Goal: Information Seeking & Learning: Learn about a topic

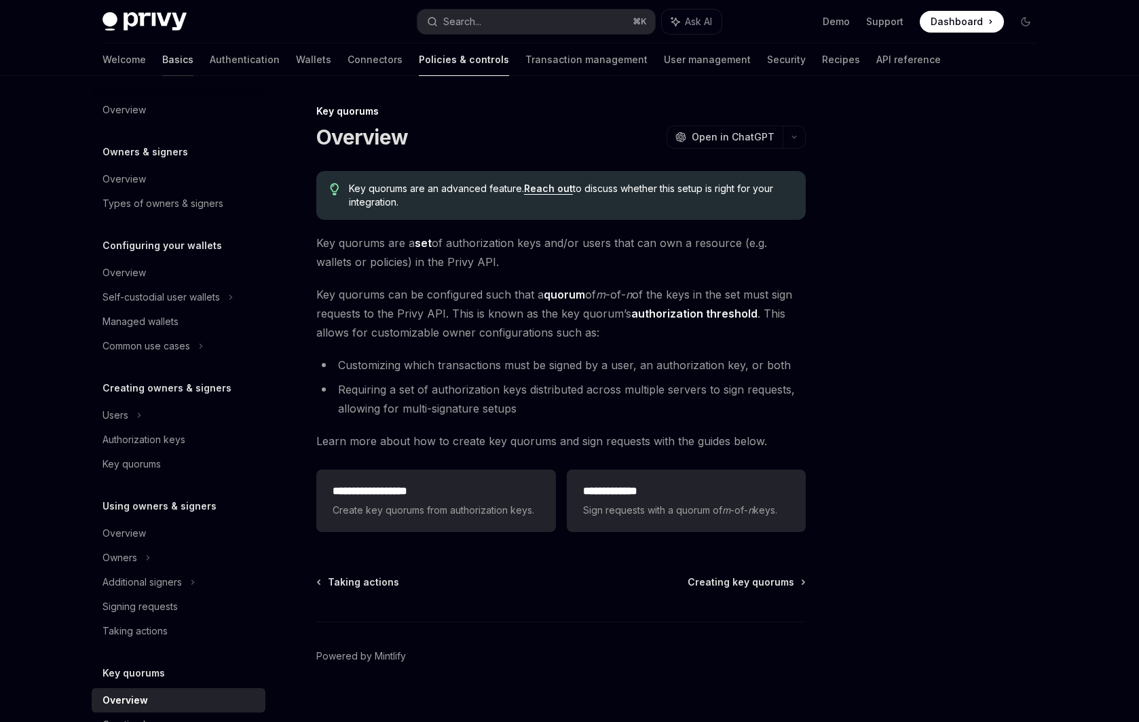
click at [162, 56] on link "Basics" at bounding box center [177, 59] width 31 height 33
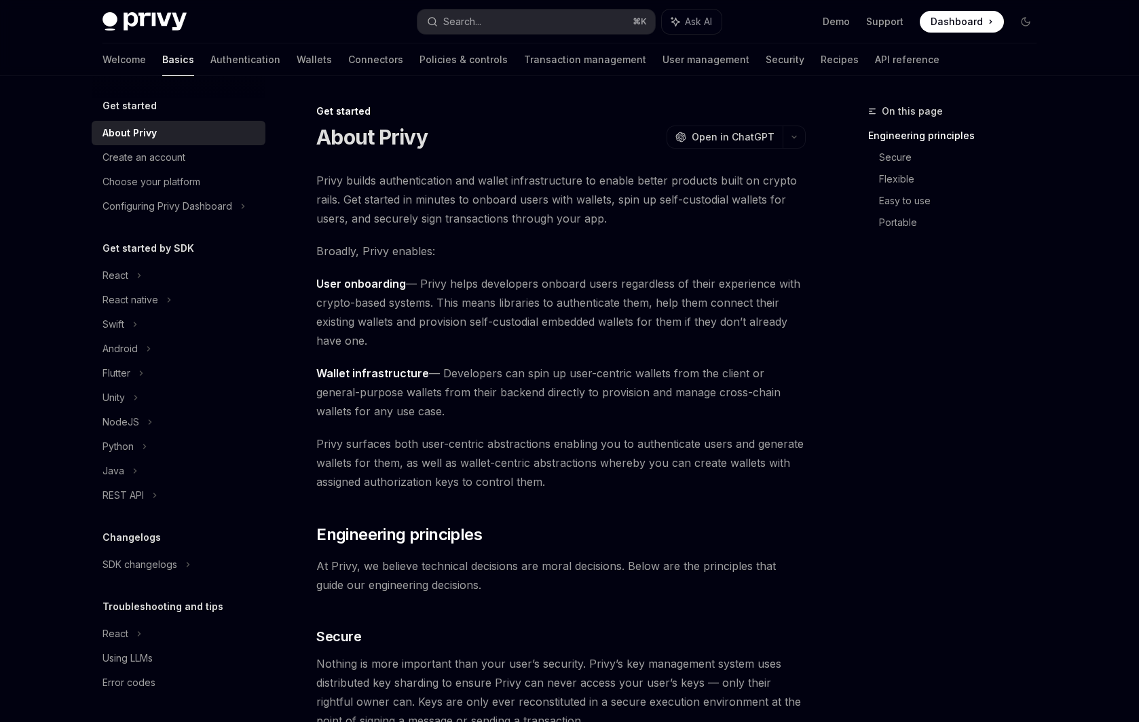
click at [164, 135] on div "About Privy" at bounding box center [179, 133] width 155 height 16
click at [164, 149] on div "Create an account" at bounding box center [143, 157] width 83 height 16
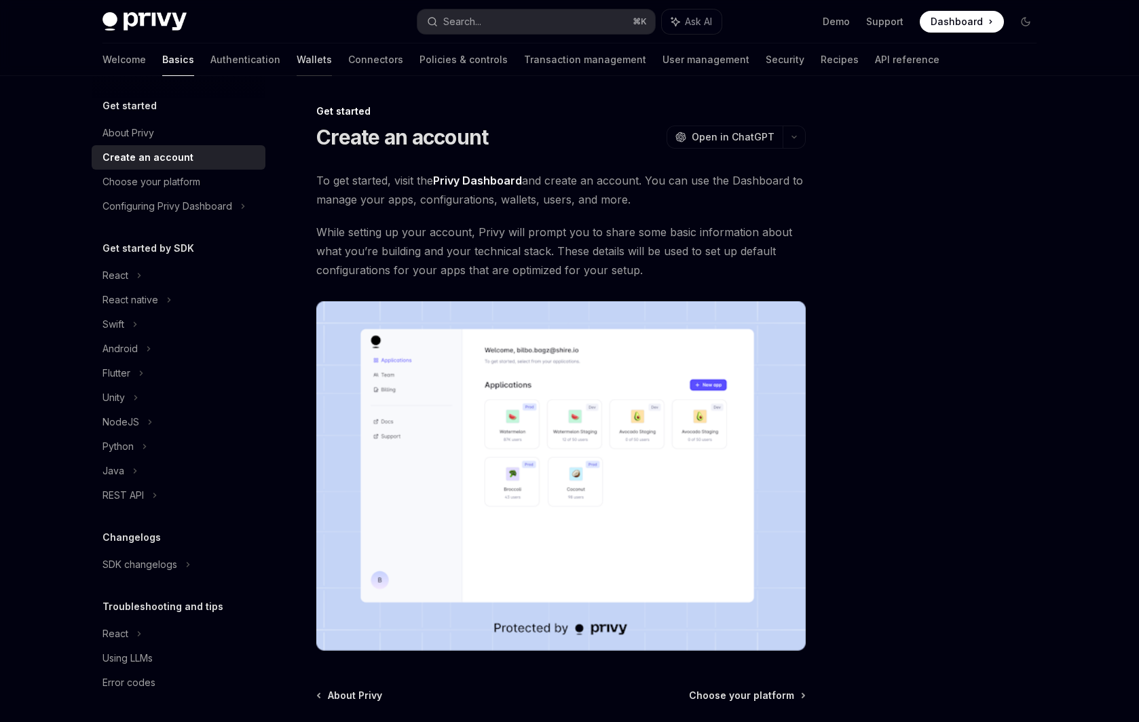
click at [297, 56] on link "Wallets" at bounding box center [314, 59] width 35 height 33
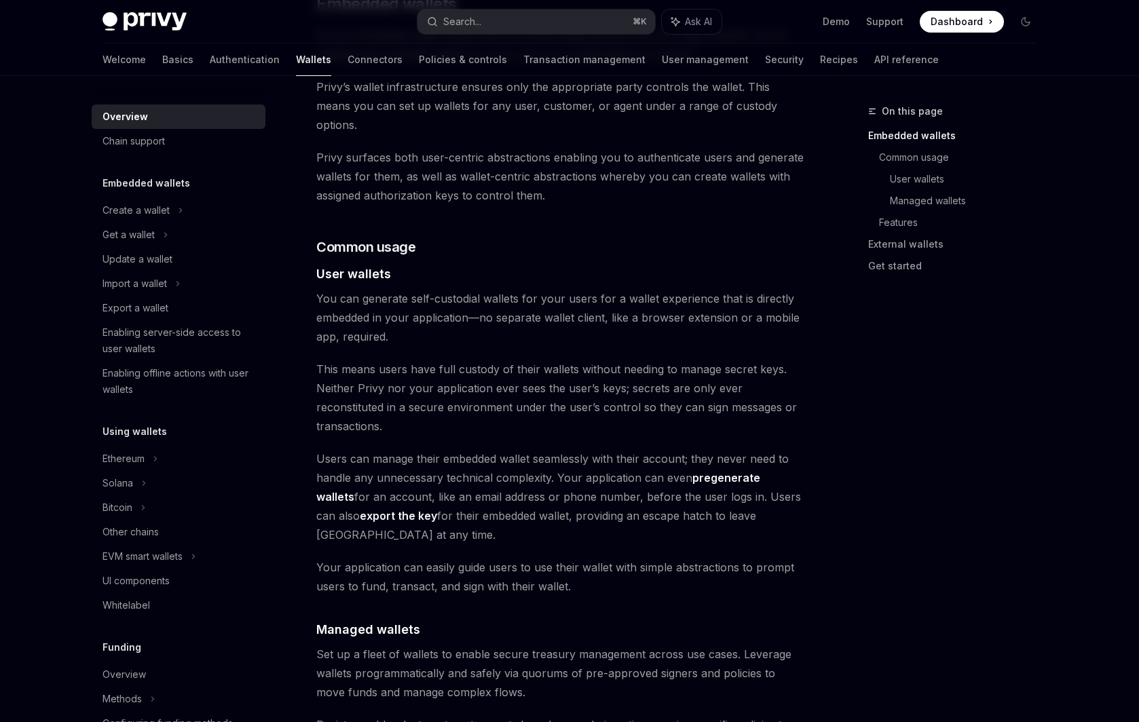
scroll to position [778, 0]
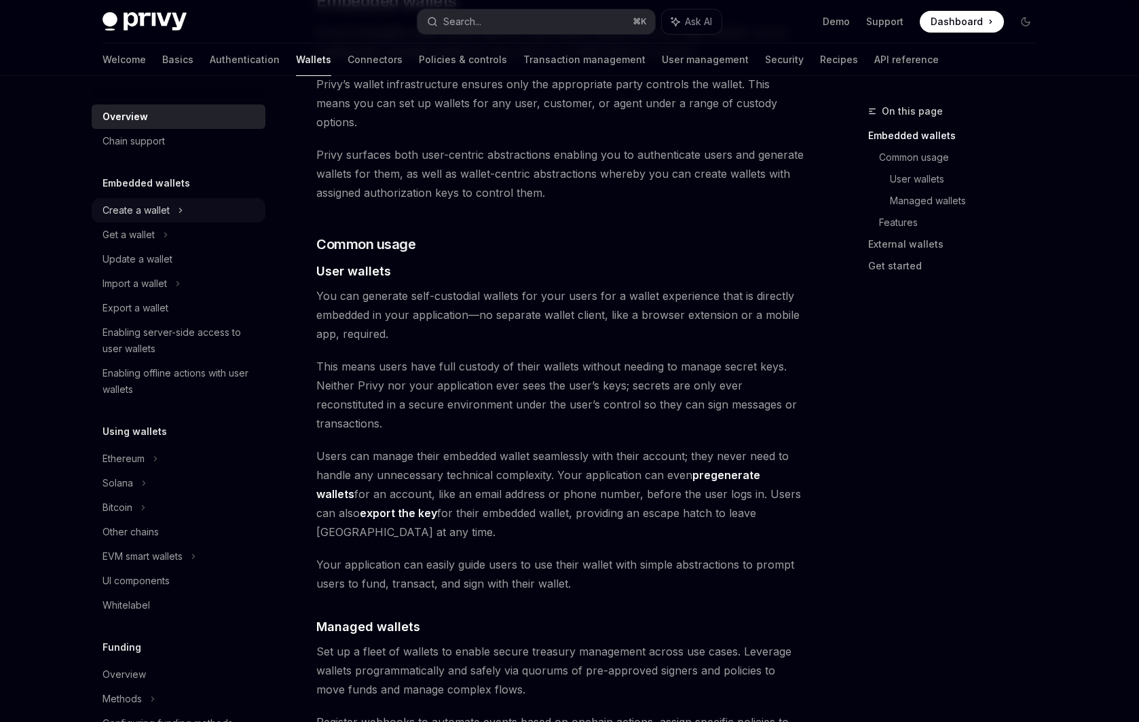
click at [181, 207] on icon at bounding box center [180, 210] width 5 height 16
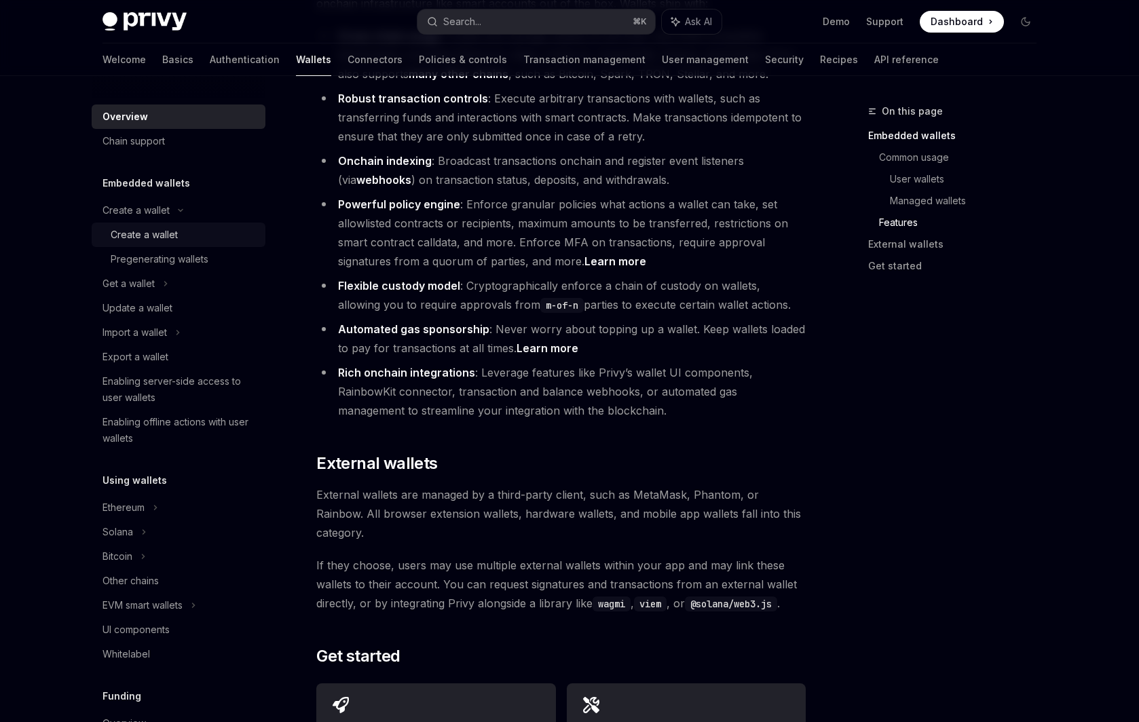
click at [180, 242] on div "Create a wallet" at bounding box center [184, 235] width 147 height 16
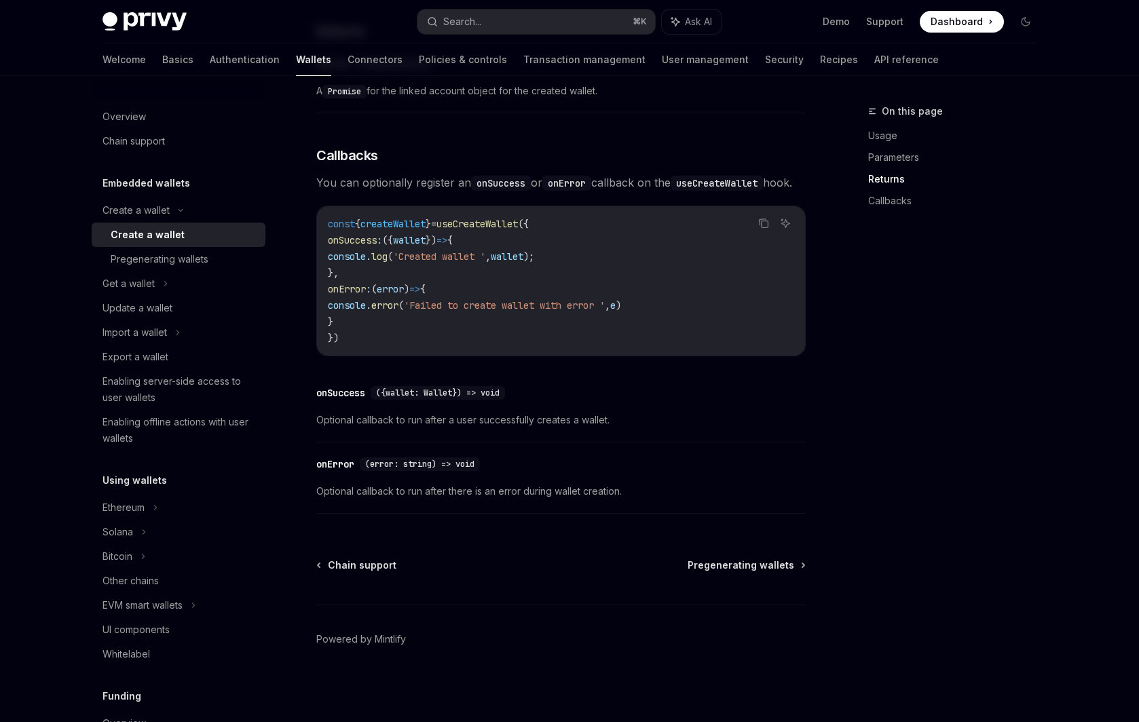
scroll to position [901, 0]
click at [157, 257] on div "Pregenerating wallets" at bounding box center [160, 259] width 98 height 16
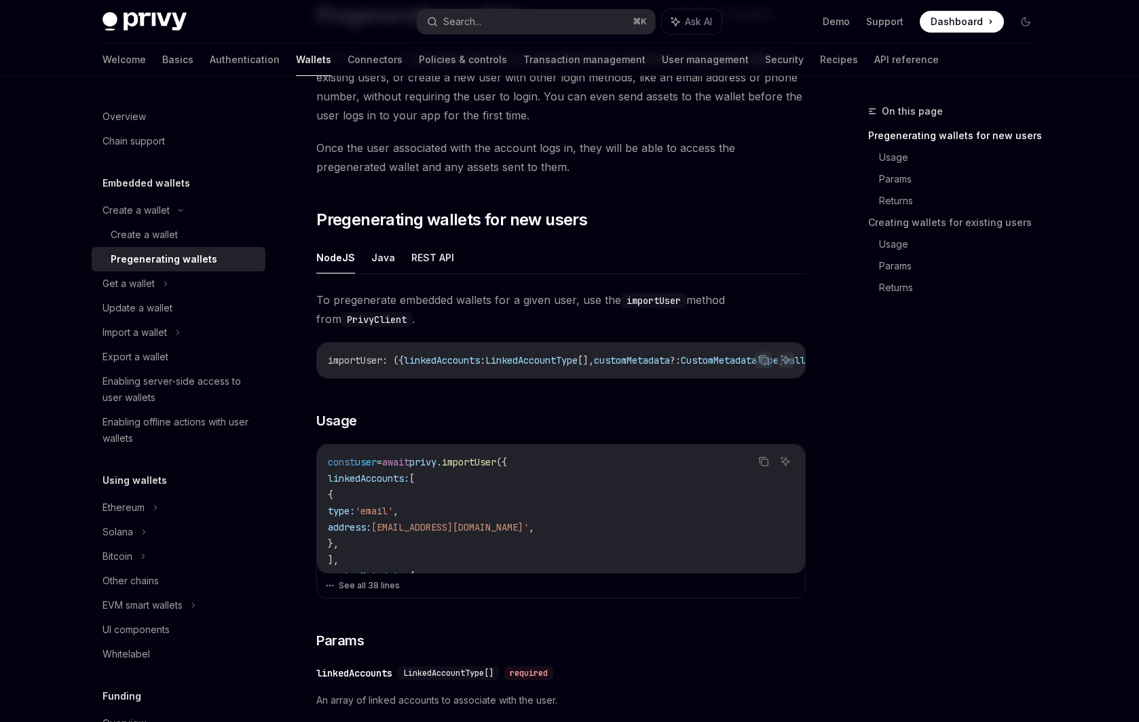
scroll to position [134, 0]
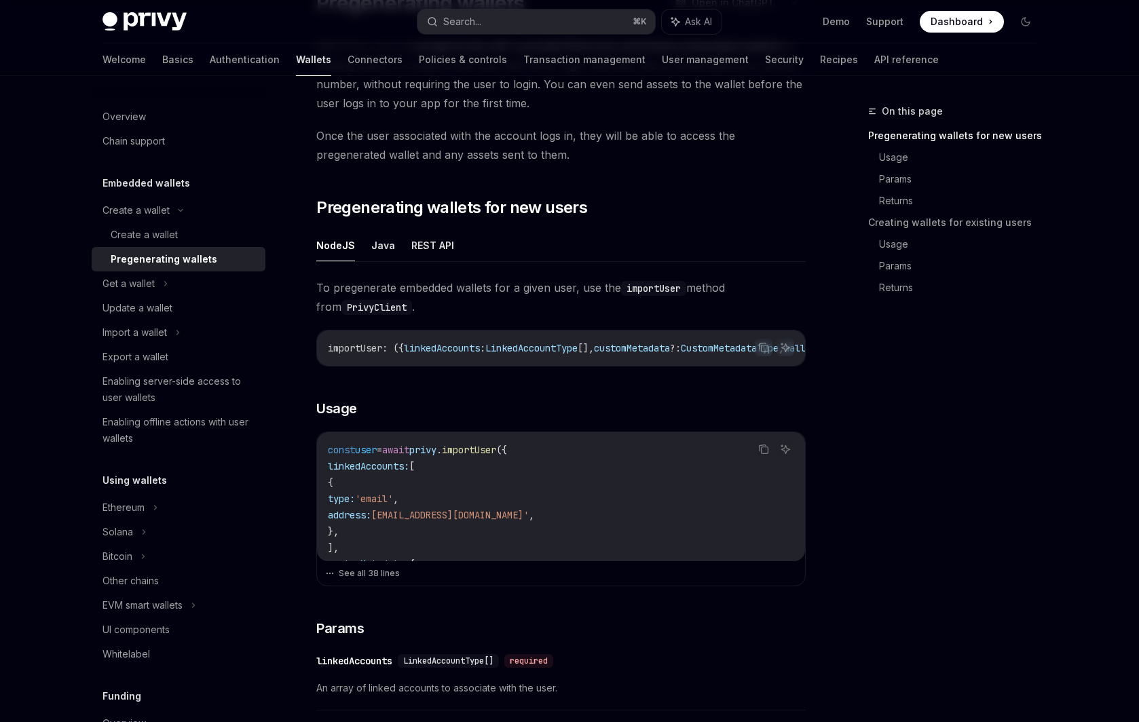
click at [371, 509] on span "address:" at bounding box center [349, 515] width 43 height 12
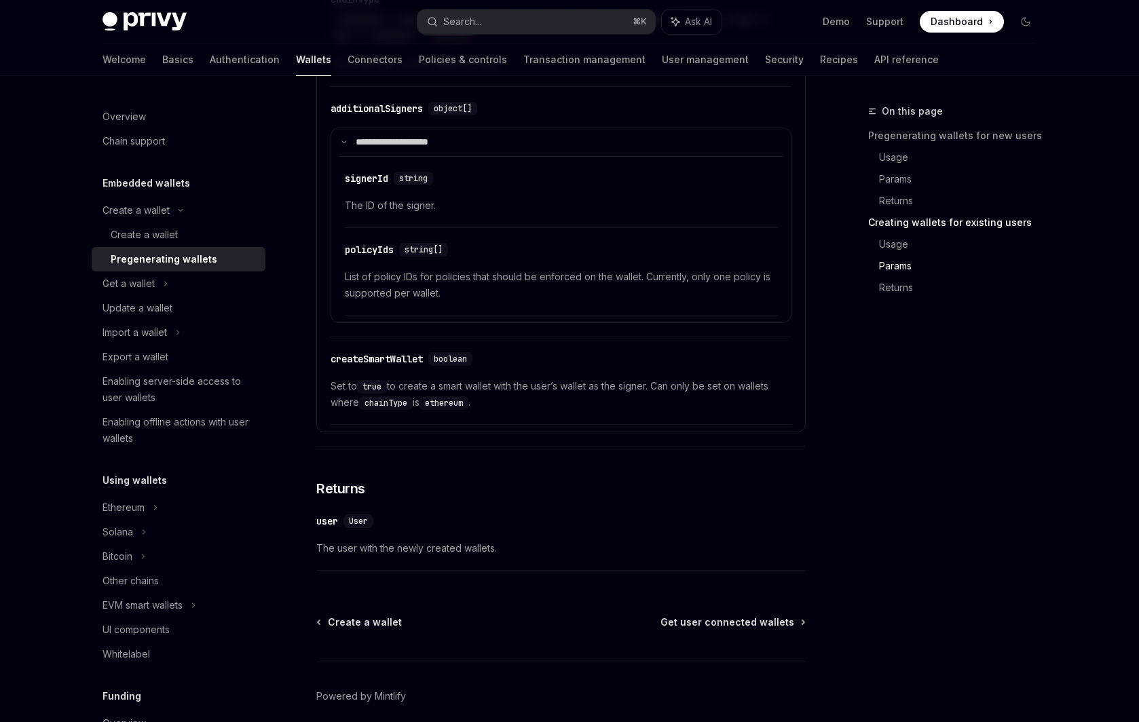
scroll to position [2360, 0]
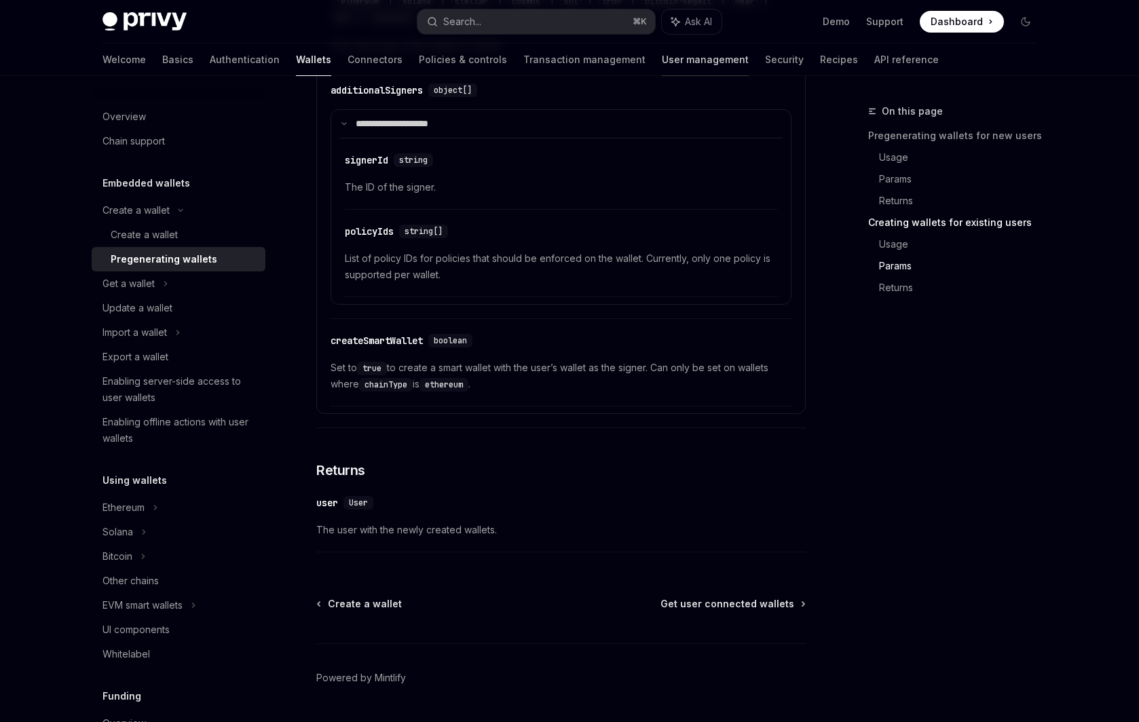
click at [662, 64] on link "User management" at bounding box center [705, 59] width 87 height 33
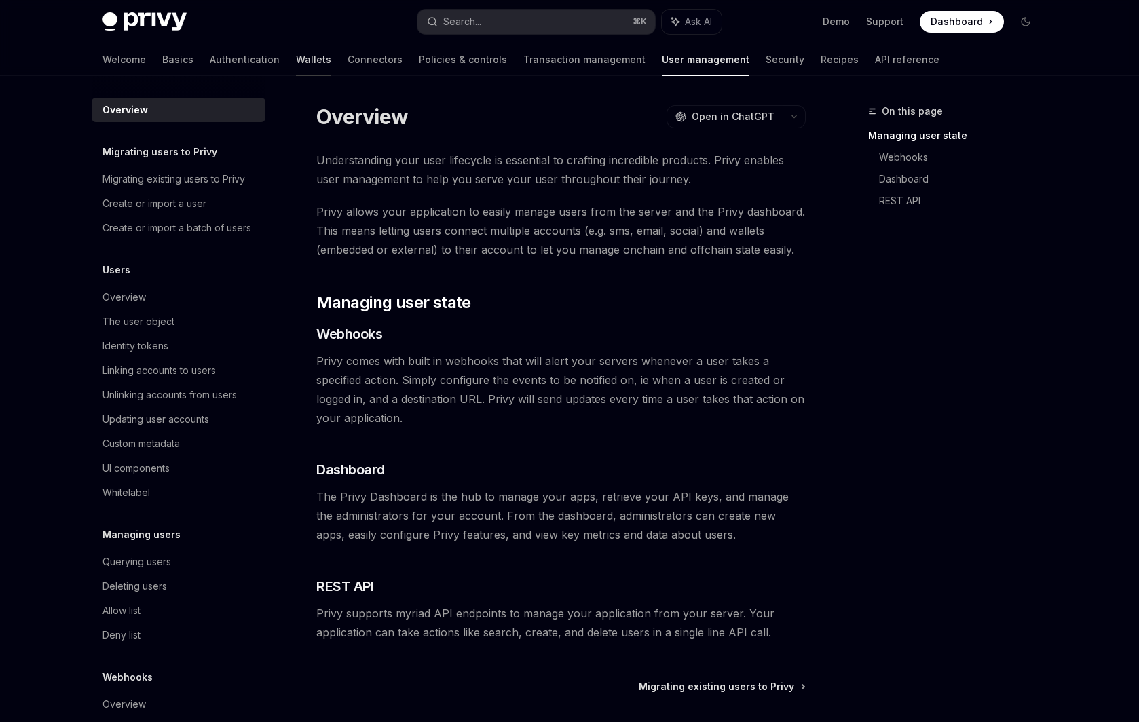
click at [296, 60] on link "Wallets" at bounding box center [313, 59] width 35 height 33
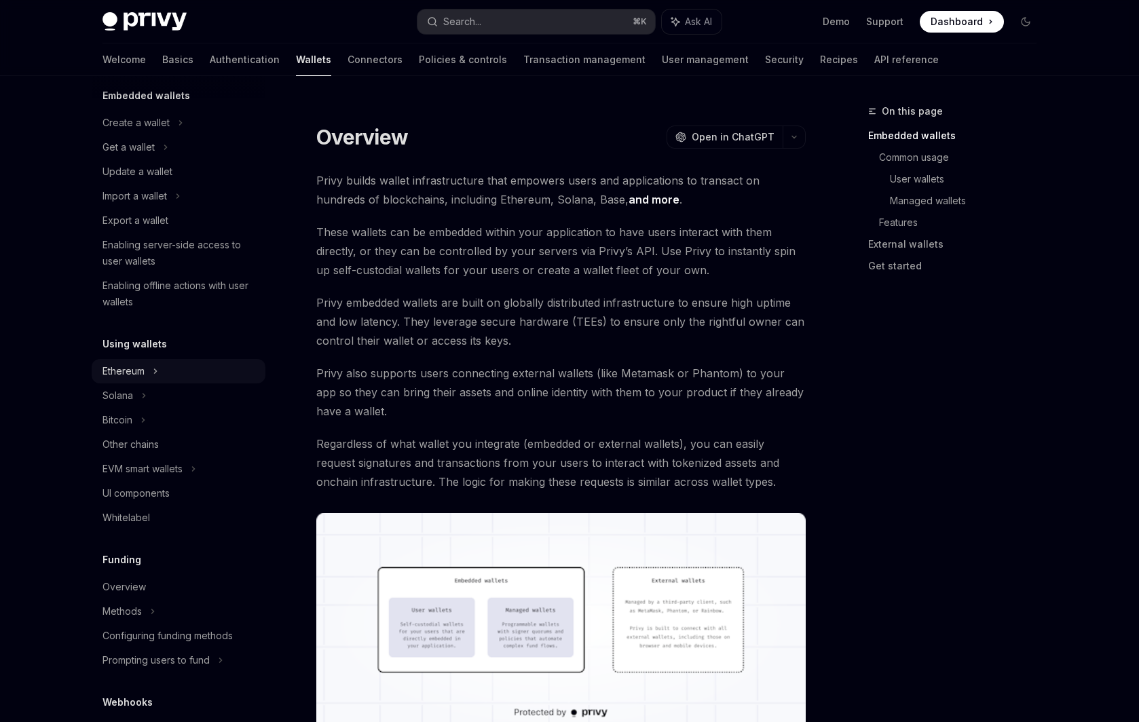
scroll to position [90, 0]
click at [160, 132] on div "Ethereum" at bounding box center [179, 120] width 174 height 24
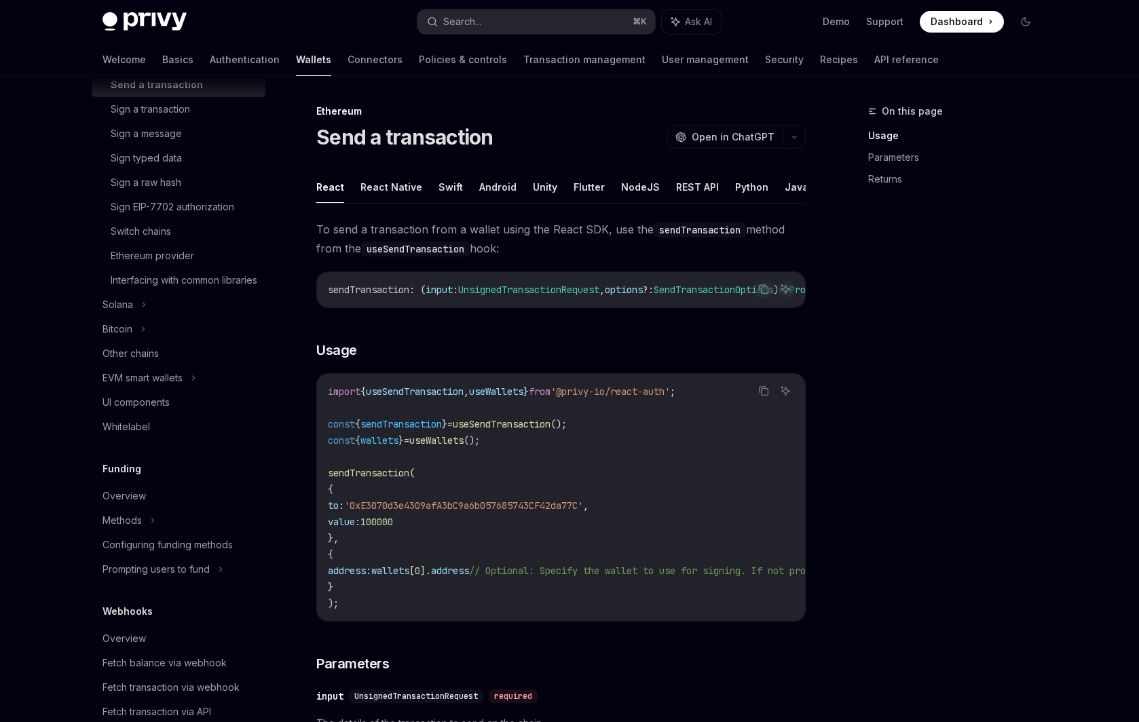
scroll to position [400, 0]
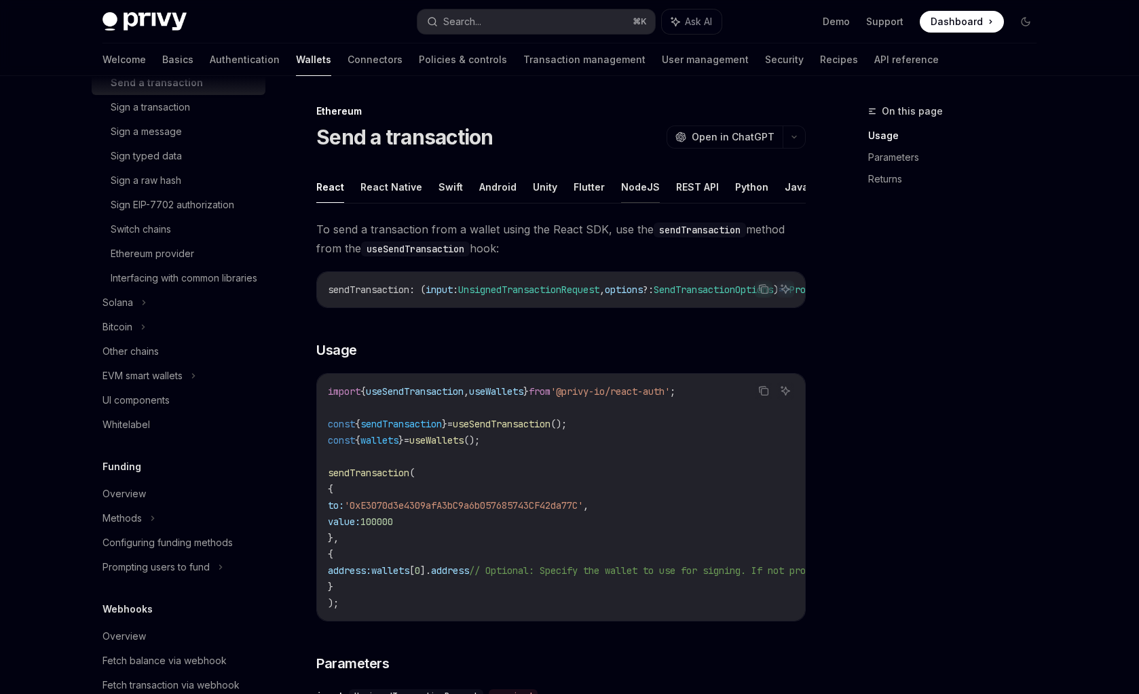
click at [621, 200] on button "NodeJS" at bounding box center [640, 187] width 39 height 32
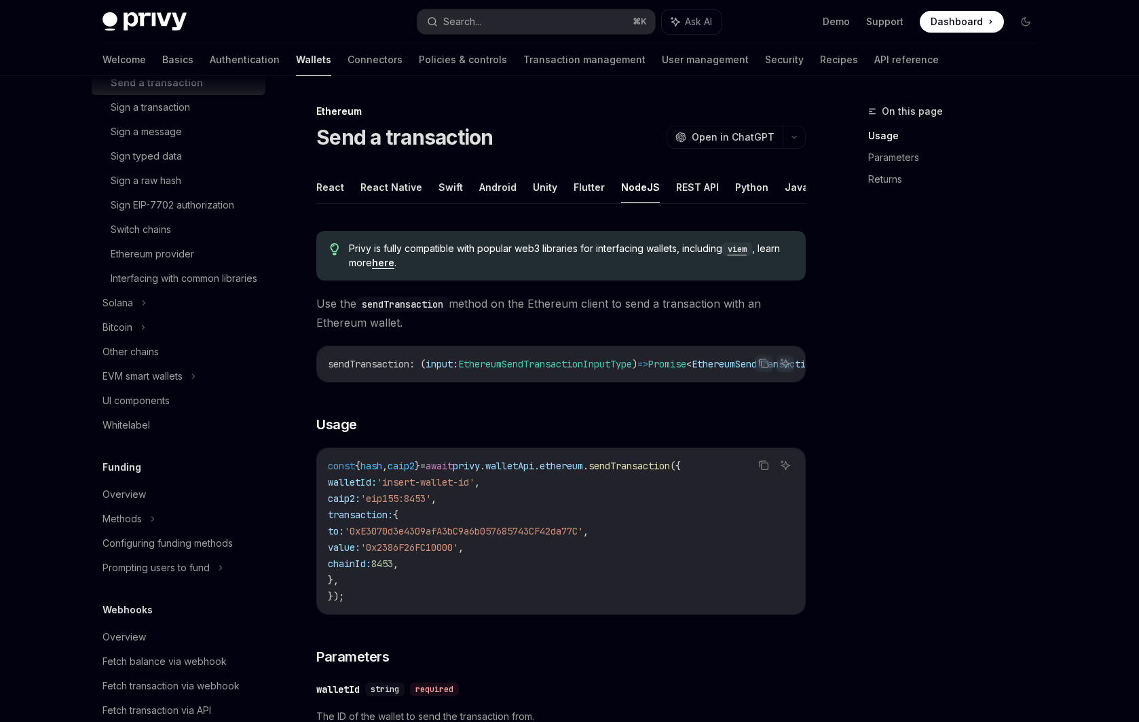
type textarea "*"
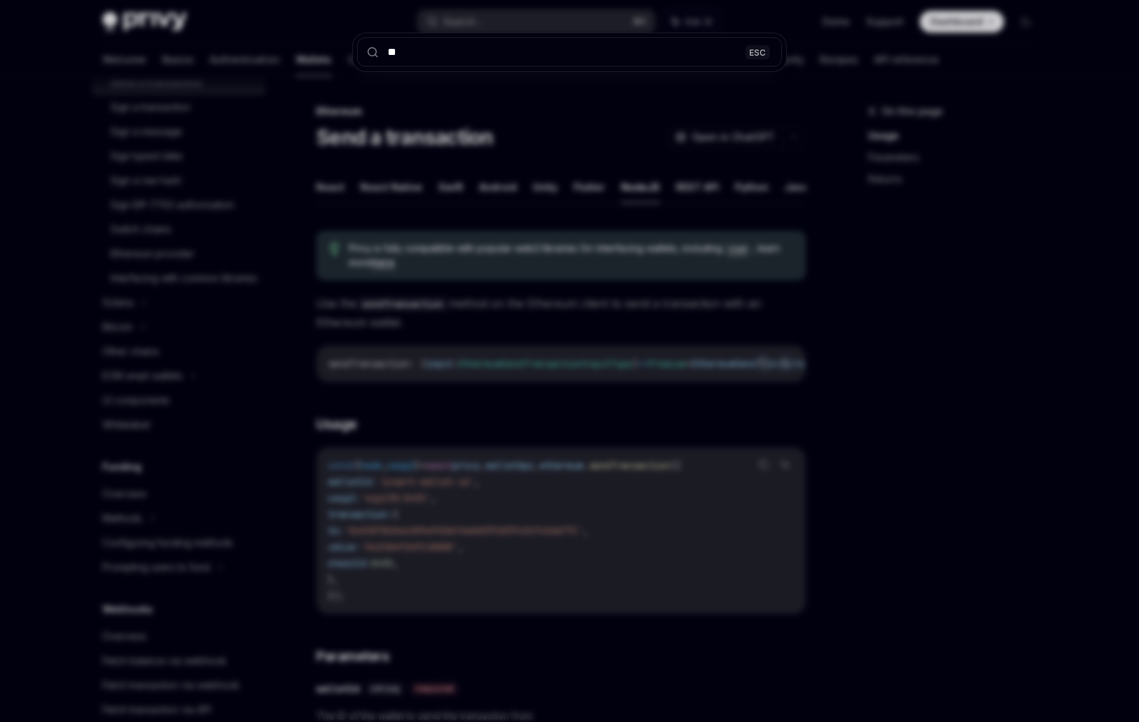
type input "***"
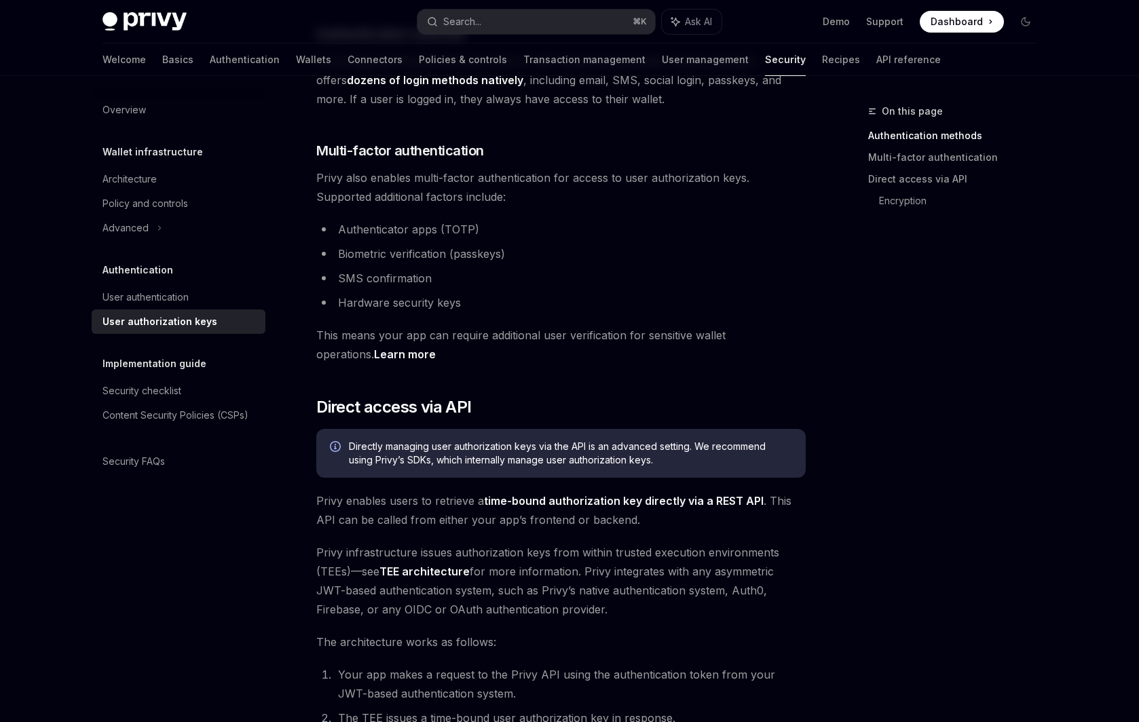
scroll to position [357, 0]
click at [415, 567] on link "TEE architecture" at bounding box center [424, 570] width 90 height 14
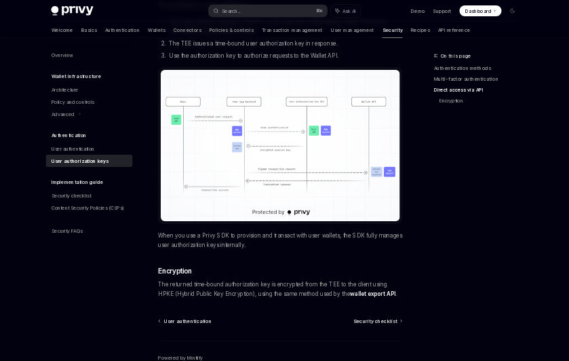
scroll to position [988, 0]
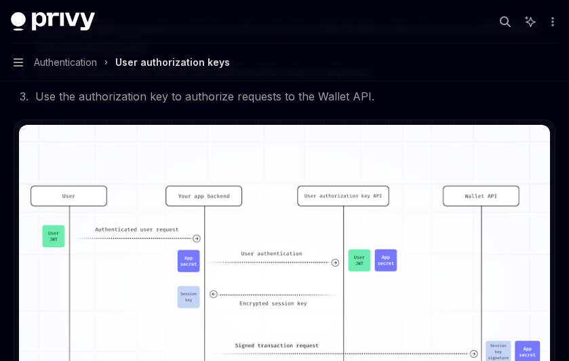
type textarea "*"
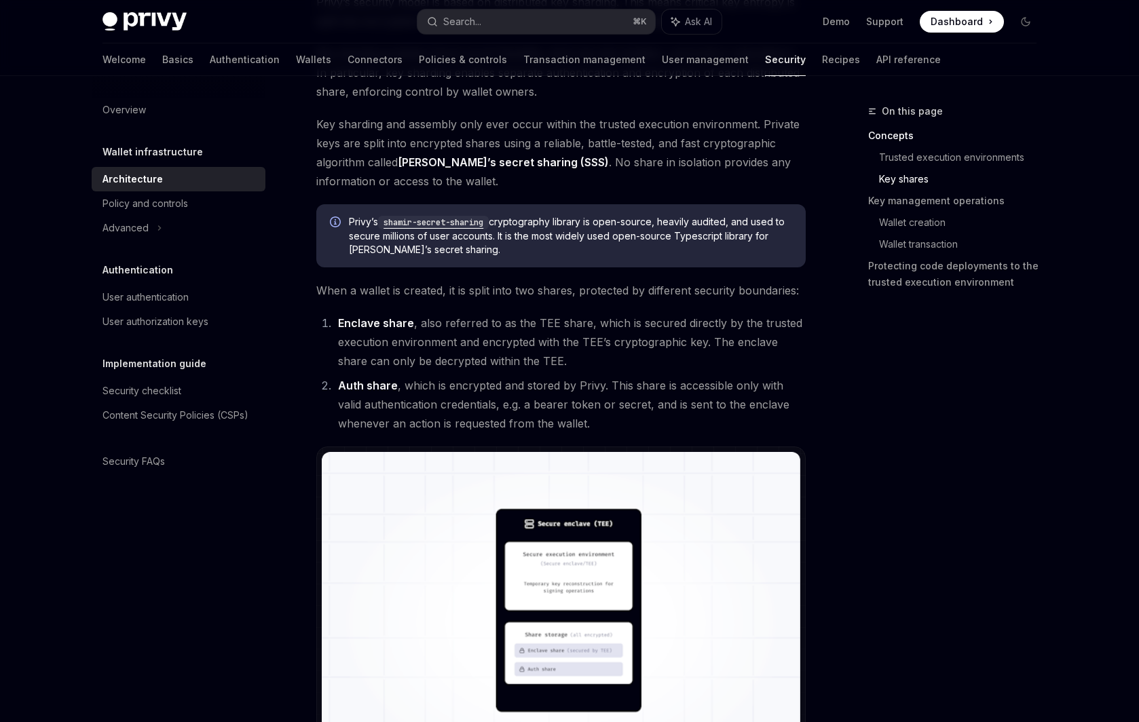
scroll to position [744, 0]
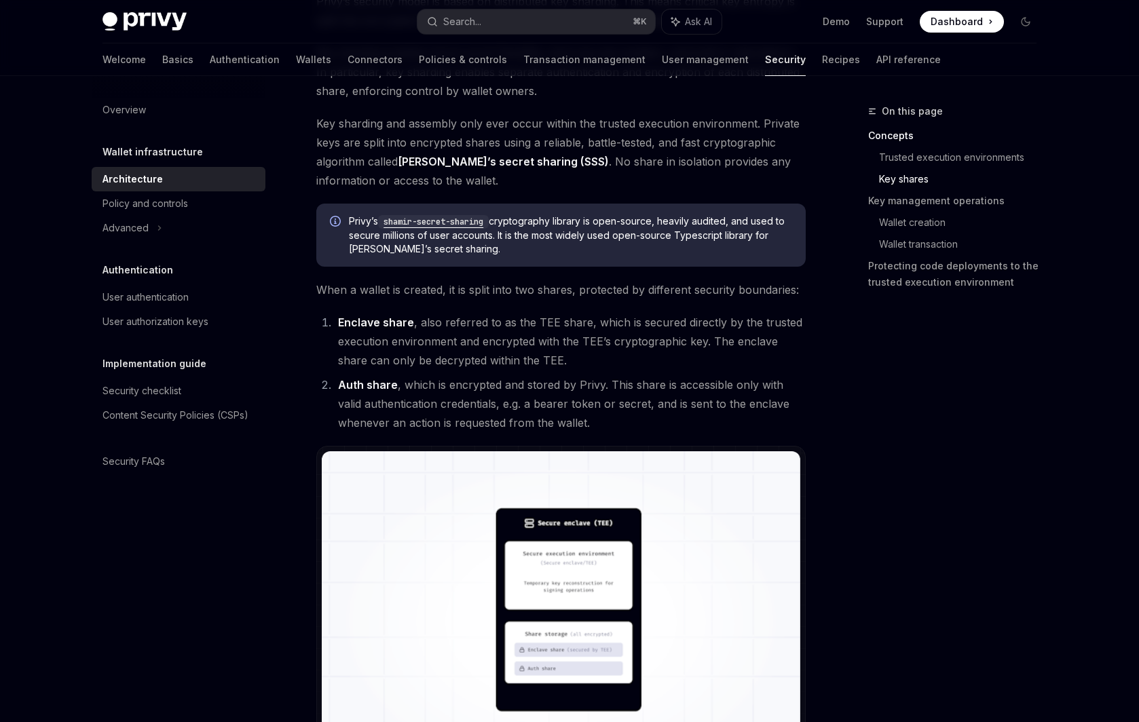
click at [453, 228] on code "shamir-secret-sharing" at bounding box center [433, 222] width 111 height 14
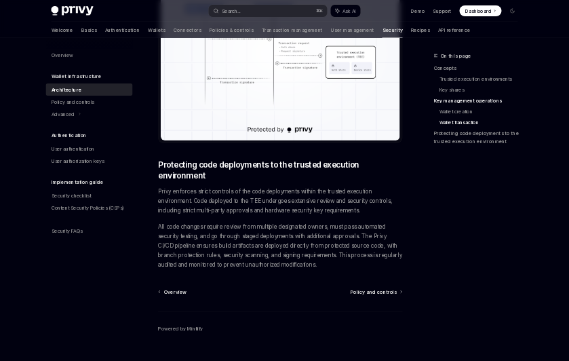
scroll to position [2688, 0]
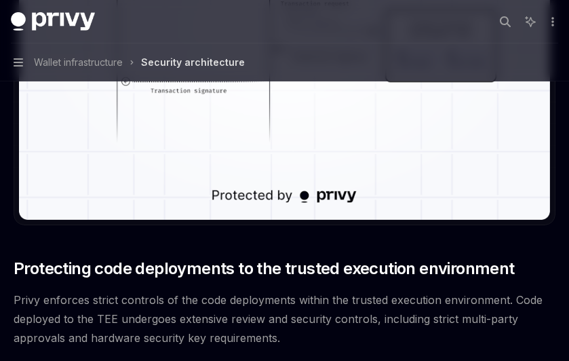
type textarea "*"
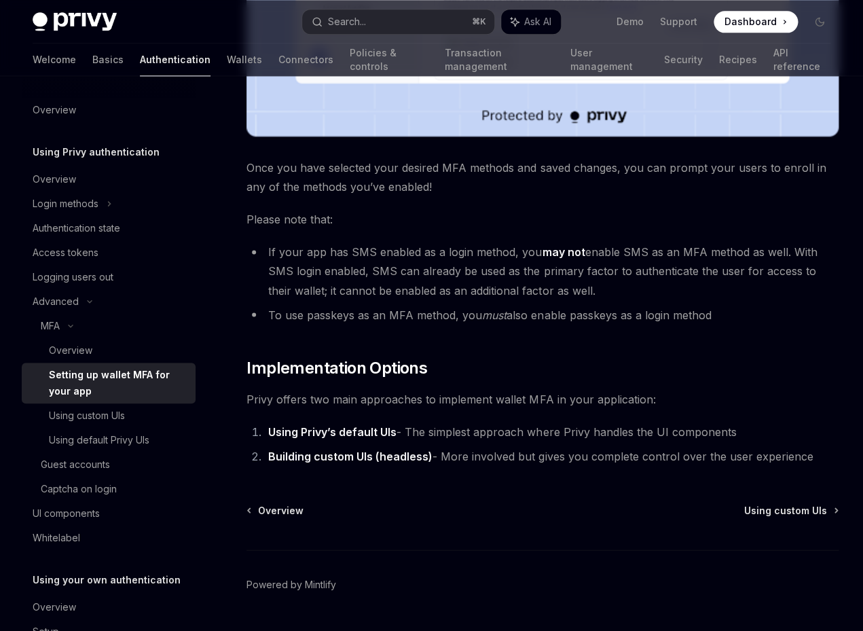
scroll to position [575, 0]
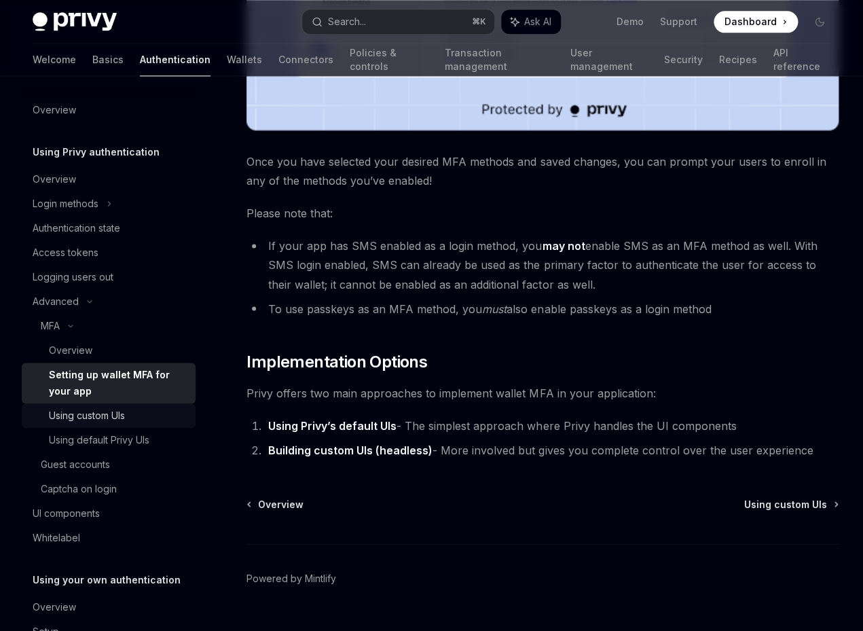
click at [138, 425] on link "Using custom UIs" at bounding box center [109, 415] width 174 height 24
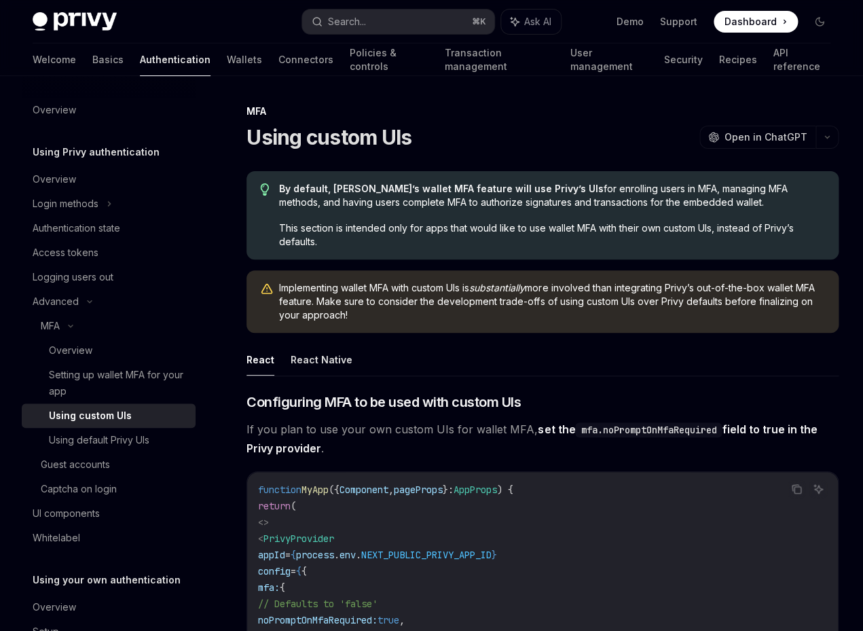
click at [610, 63] on div "Welcome Basics Authentication Wallets Connectors Policies & controls Transactio…" at bounding box center [432, 59] width 798 height 33
click at [663, 63] on link "Security" at bounding box center [682, 59] width 39 height 33
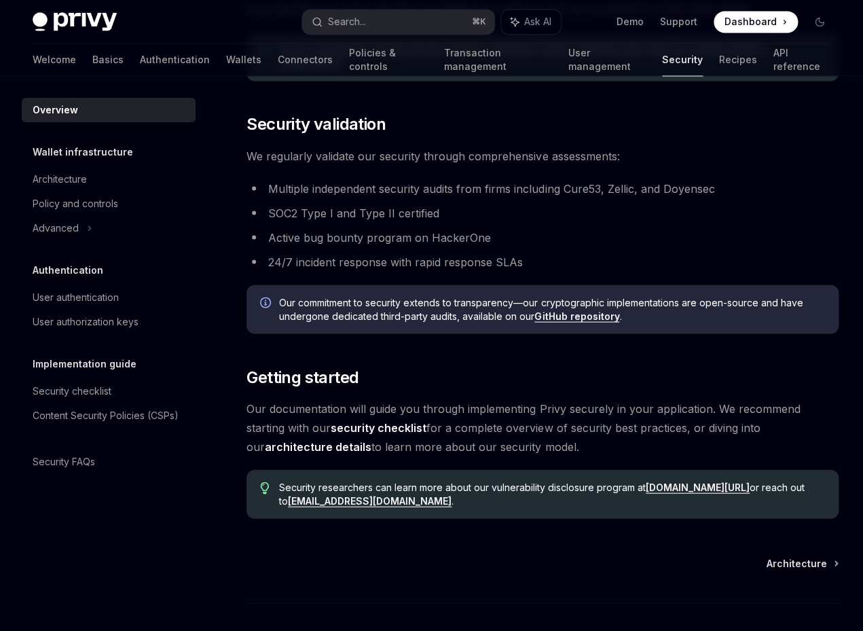
scroll to position [797, 0]
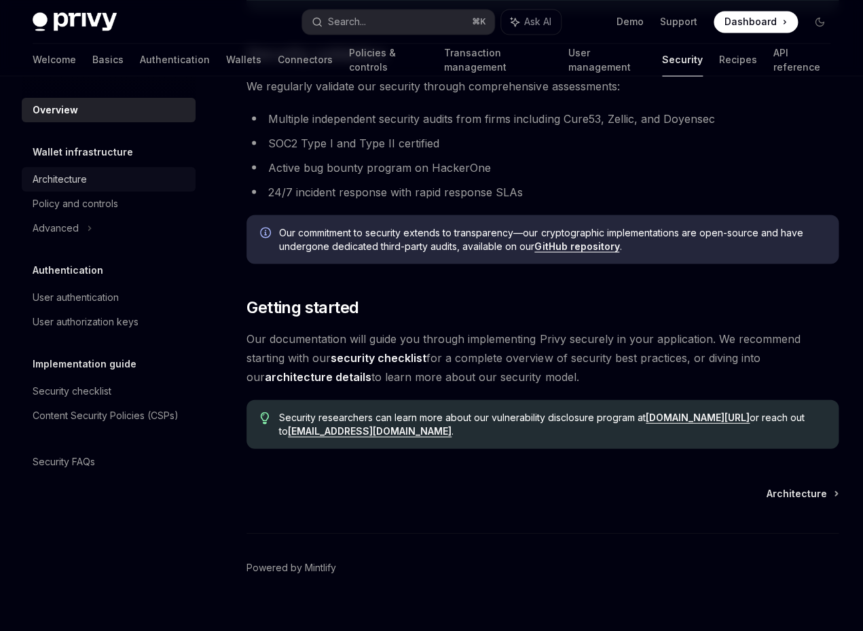
click at [78, 183] on div "Architecture" at bounding box center [60, 179] width 54 height 16
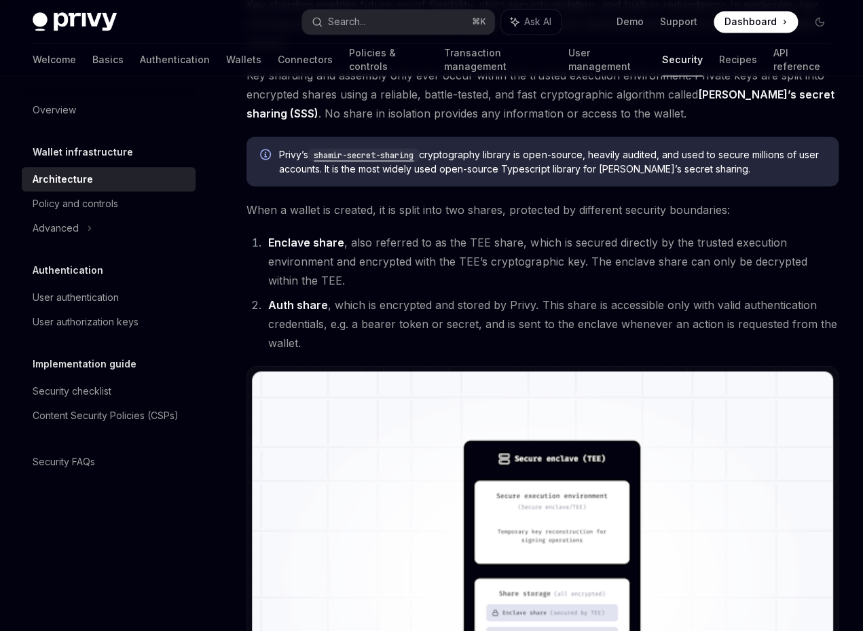
scroll to position [672, 0]
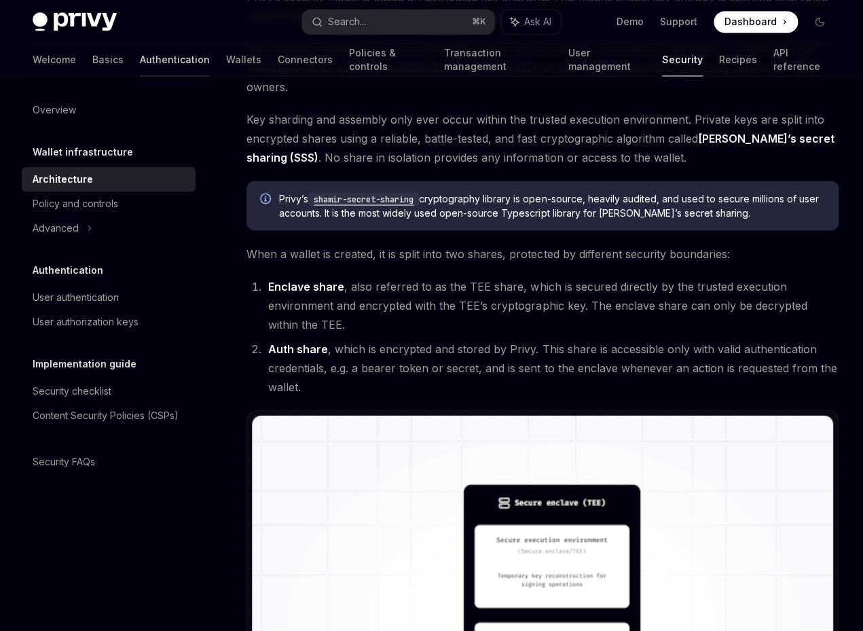
click at [140, 69] on link "Authentication" at bounding box center [175, 59] width 70 height 33
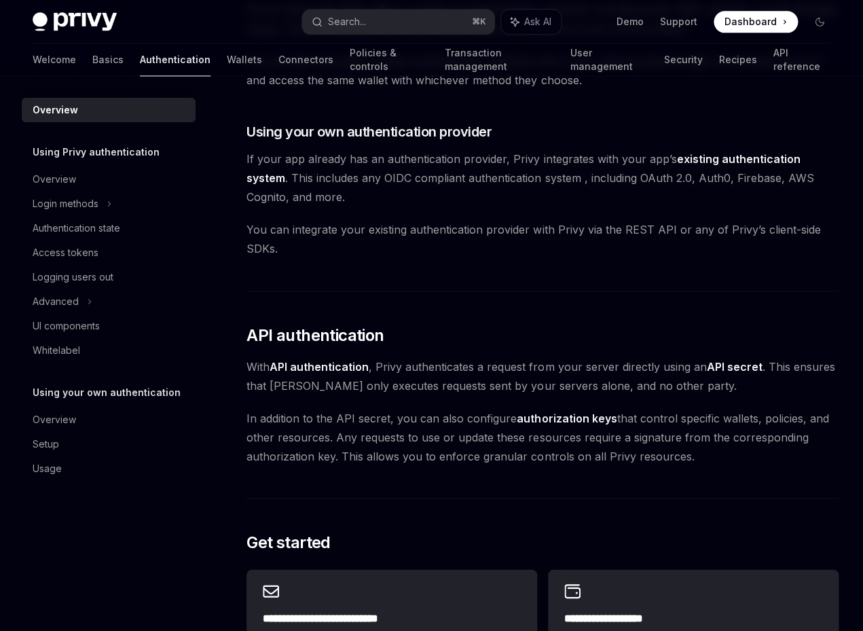
scroll to position [574, 0]
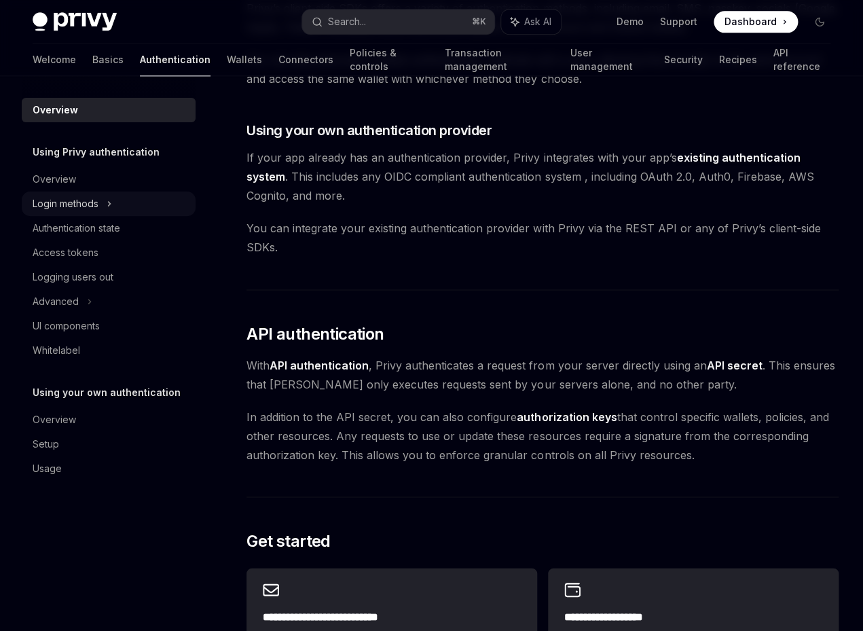
click at [73, 210] on div "Login methods" at bounding box center [66, 203] width 66 height 16
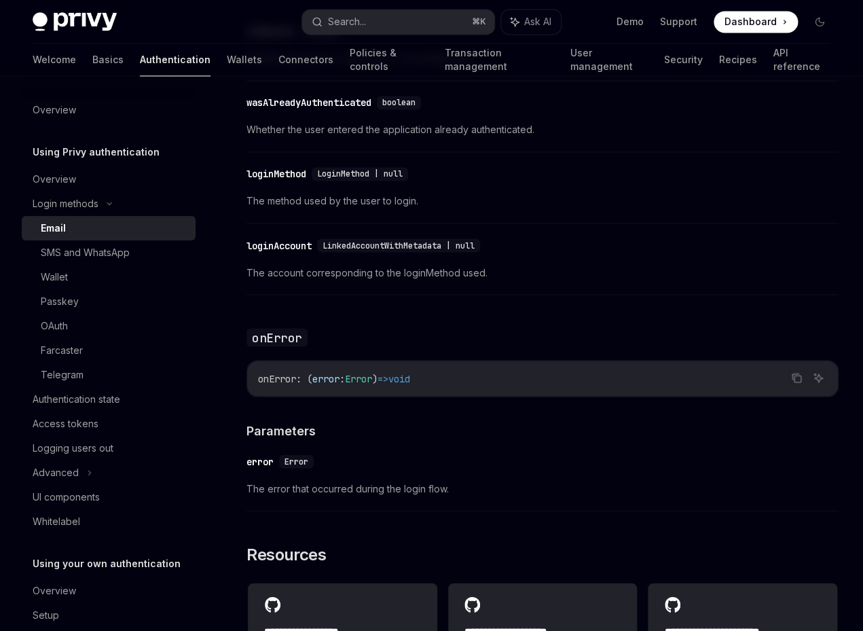
scroll to position [2366, 0]
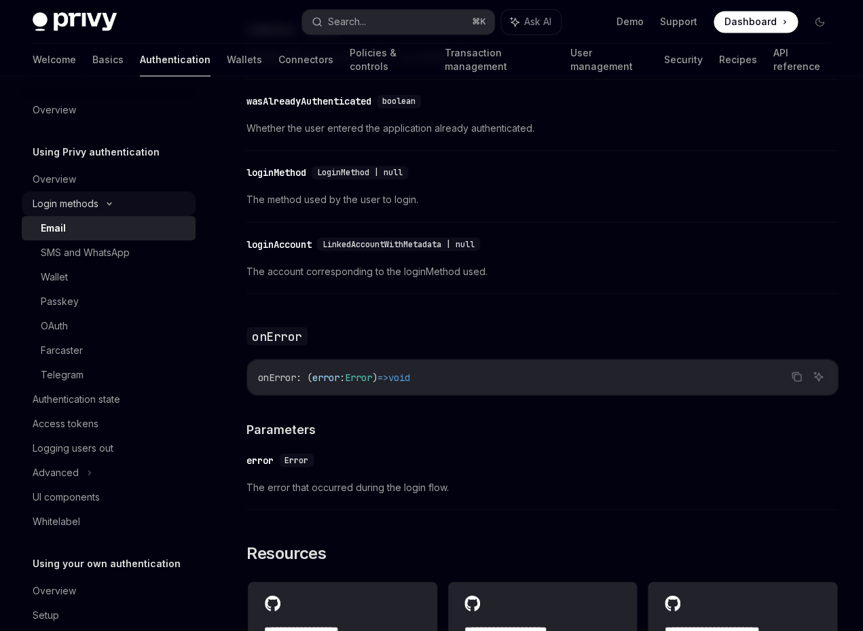
click at [103, 194] on div "Login methods" at bounding box center [109, 203] width 174 height 24
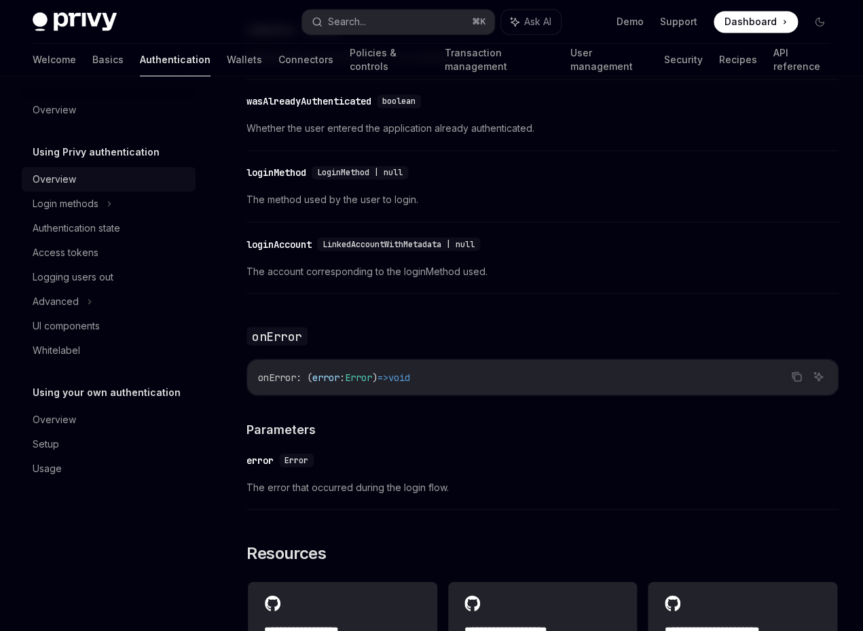
click at [80, 181] on div "Overview" at bounding box center [110, 179] width 155 height 16
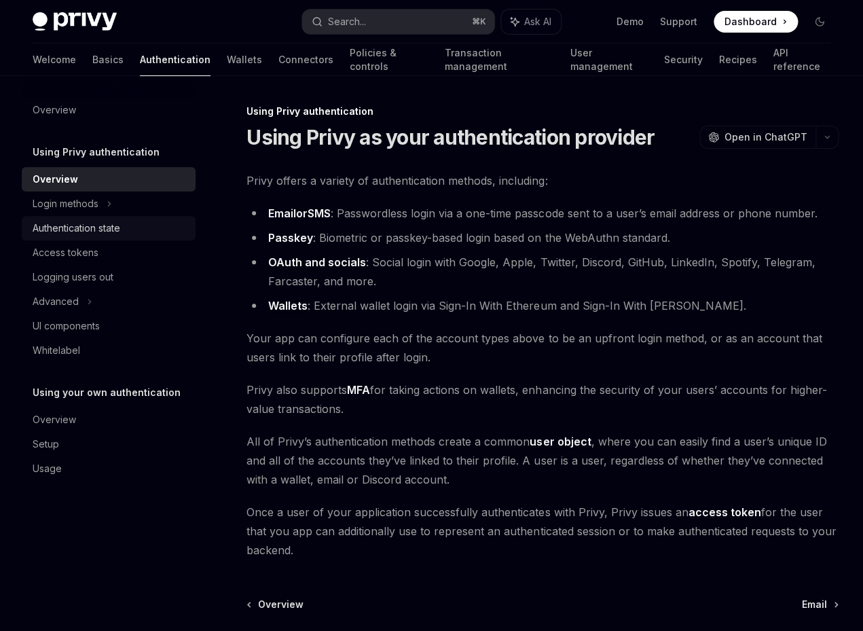
click at [83, 227] on div "Authentication state" at bounding box center [77, 228] width 88 height 16
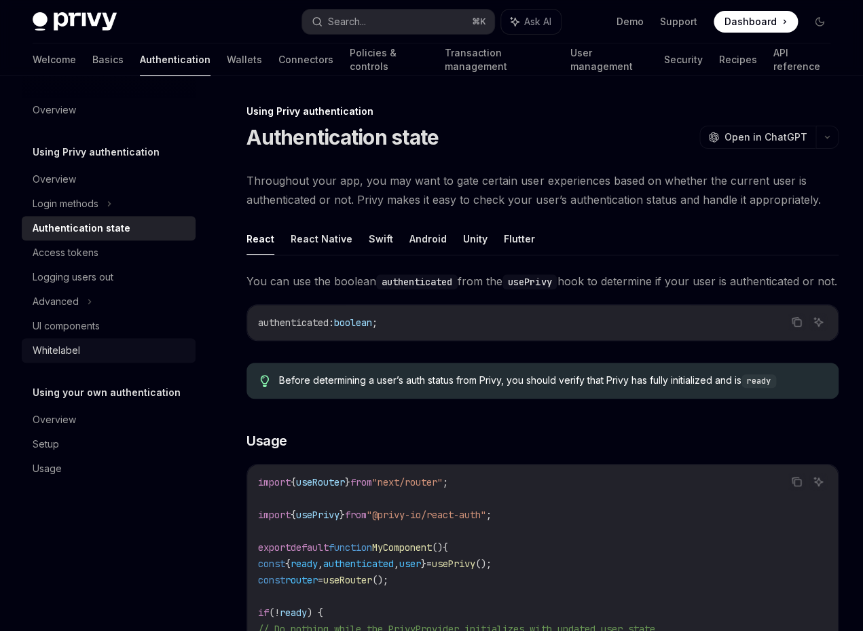
click at [149, 344] on div "Whitelabel" at bounding box center [110, 350] width 155 height 16
type textarea "*"
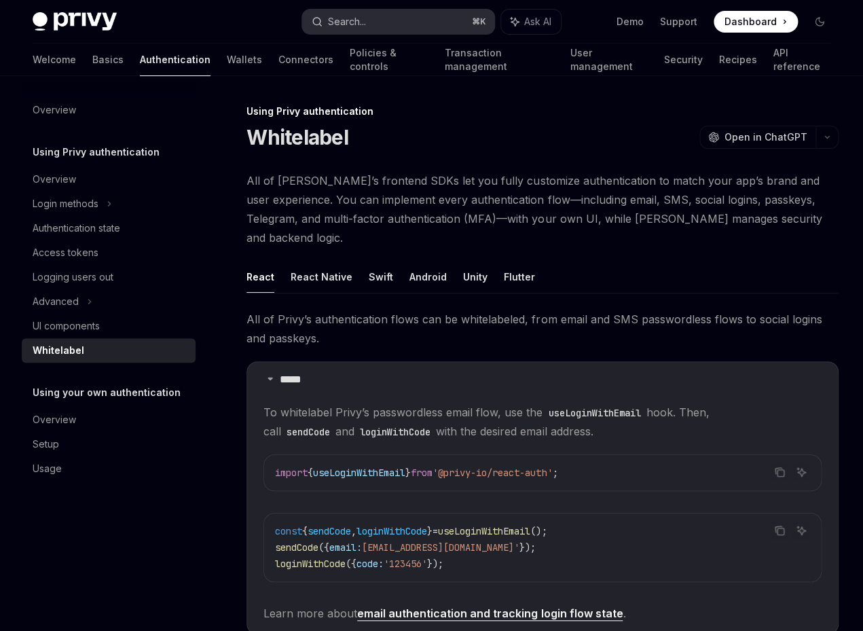
click at [384, 24] on button "Search... ⌘ K" at bounding box center [398, 22] width 192 height 24
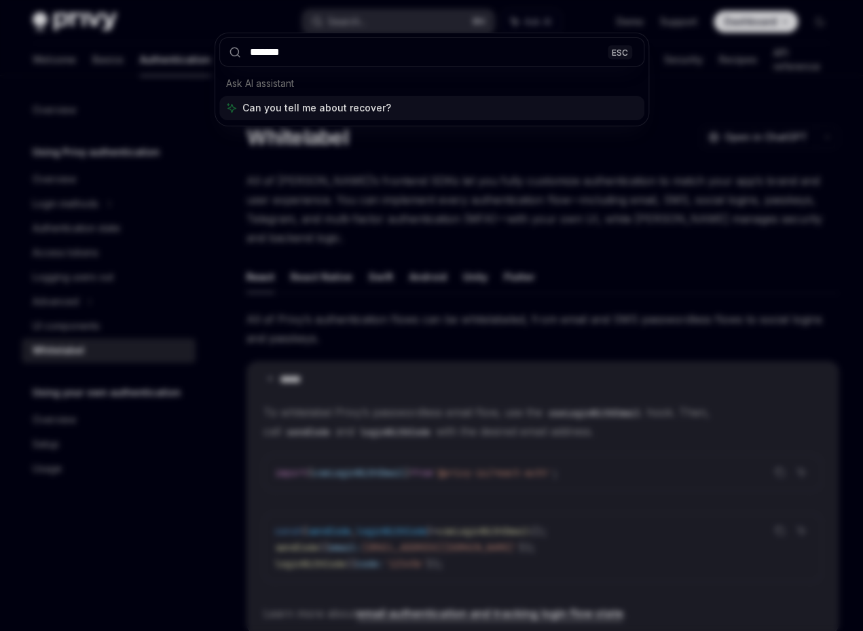
type input "********"
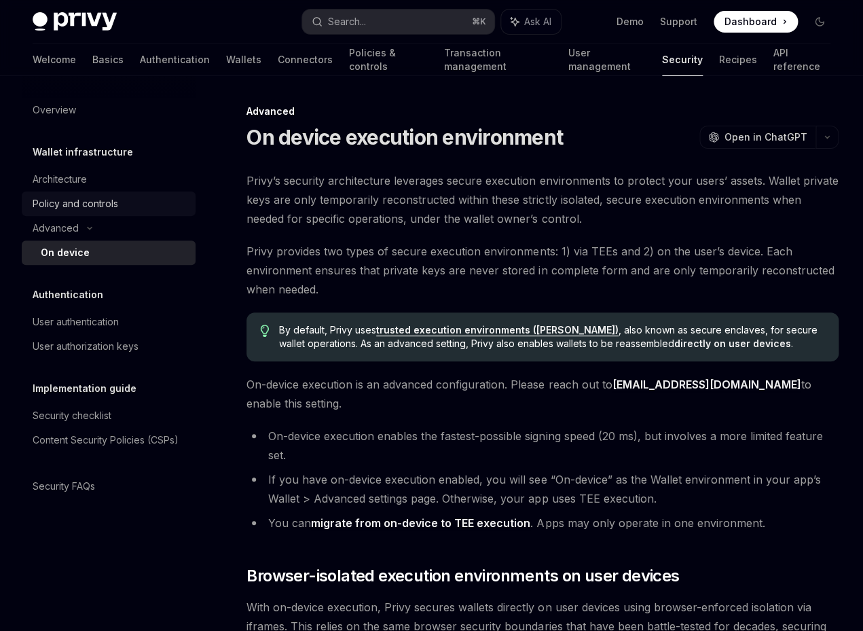
click at [132, 198] on div "Policy and controls" at bounding box center [110, 203] width 155 height 16
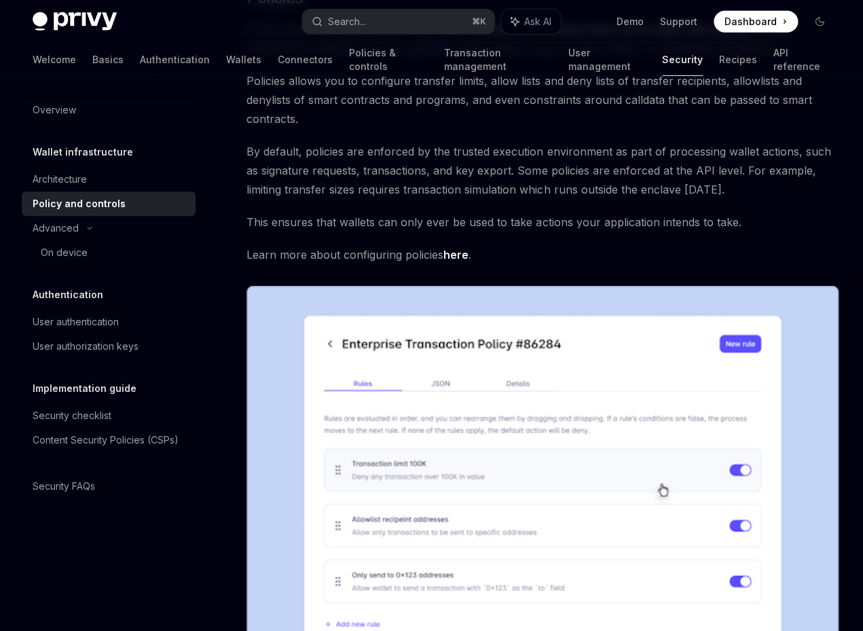
scroll to position [1560, 0]
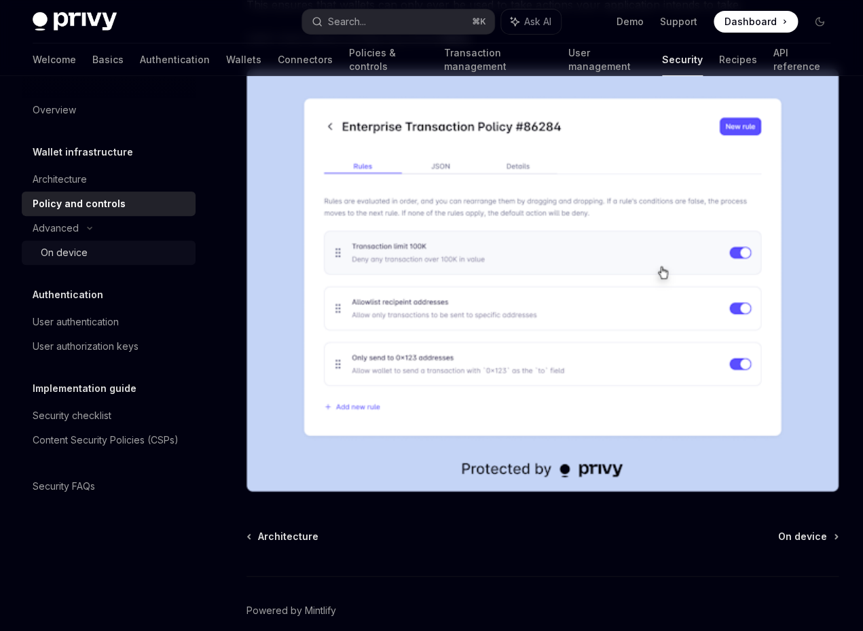
click at [89, 246] on div "On device" at bounding box center [114, 252] width 147 height 16
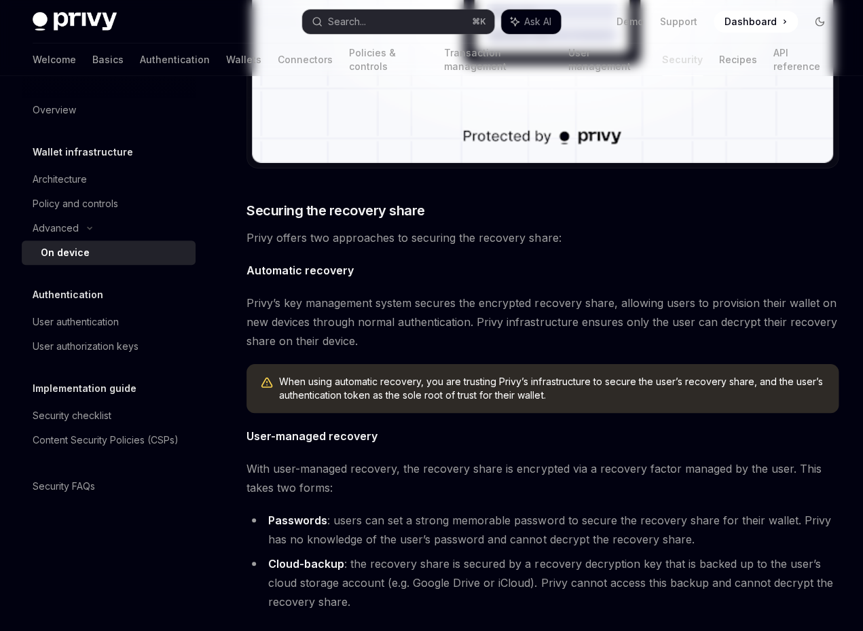
type textarea "*"
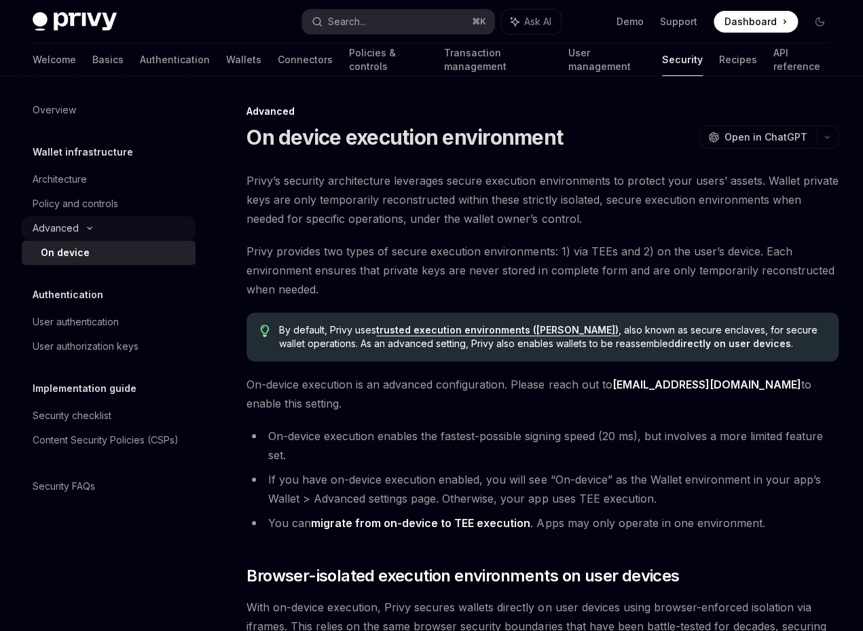
click at [72, 225] on div "Advanced" at bounding box center [56, 228] width 46 height 16
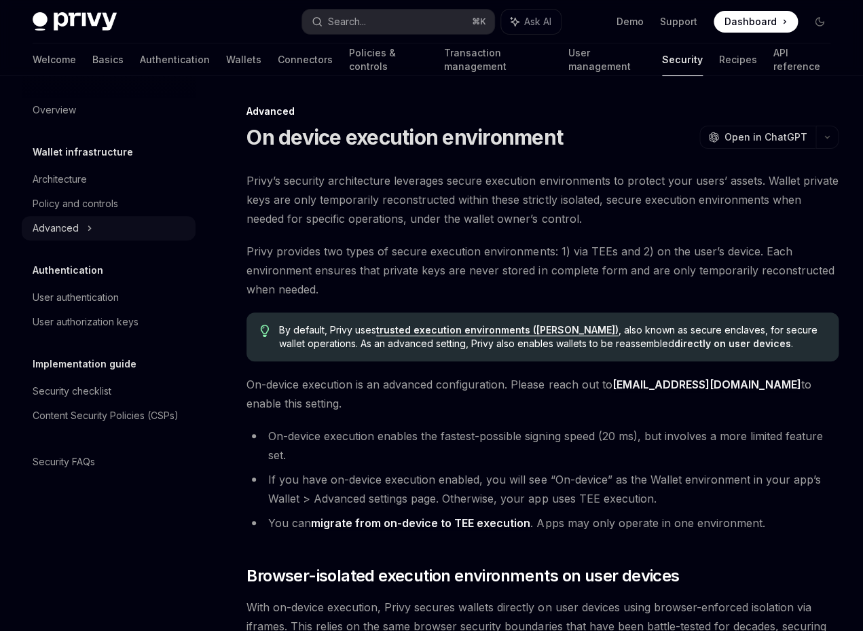
click at [72, 225] on div "Advanced" at bounding box center [56, 228] width 46 height 16
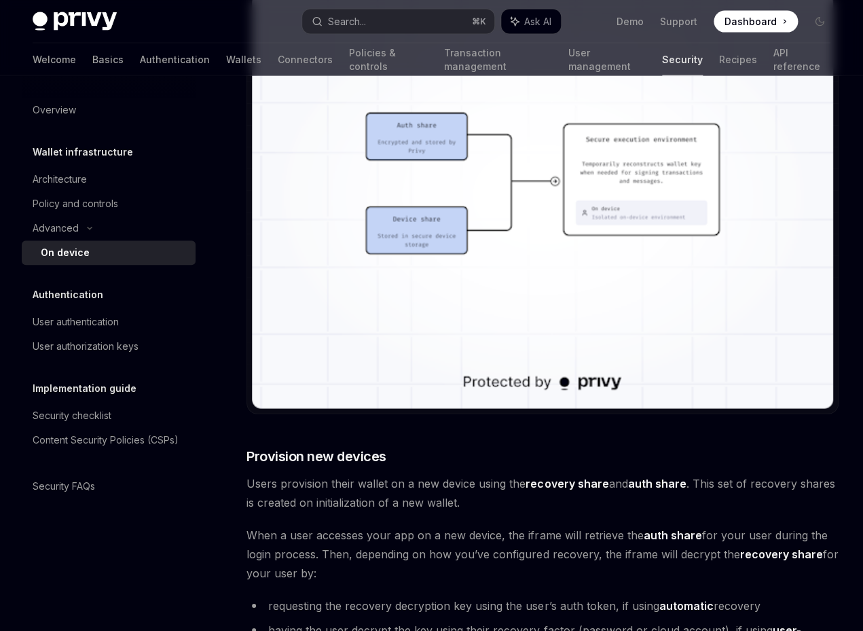
scroll to position [2750, 0]
